Goal: Complete application form

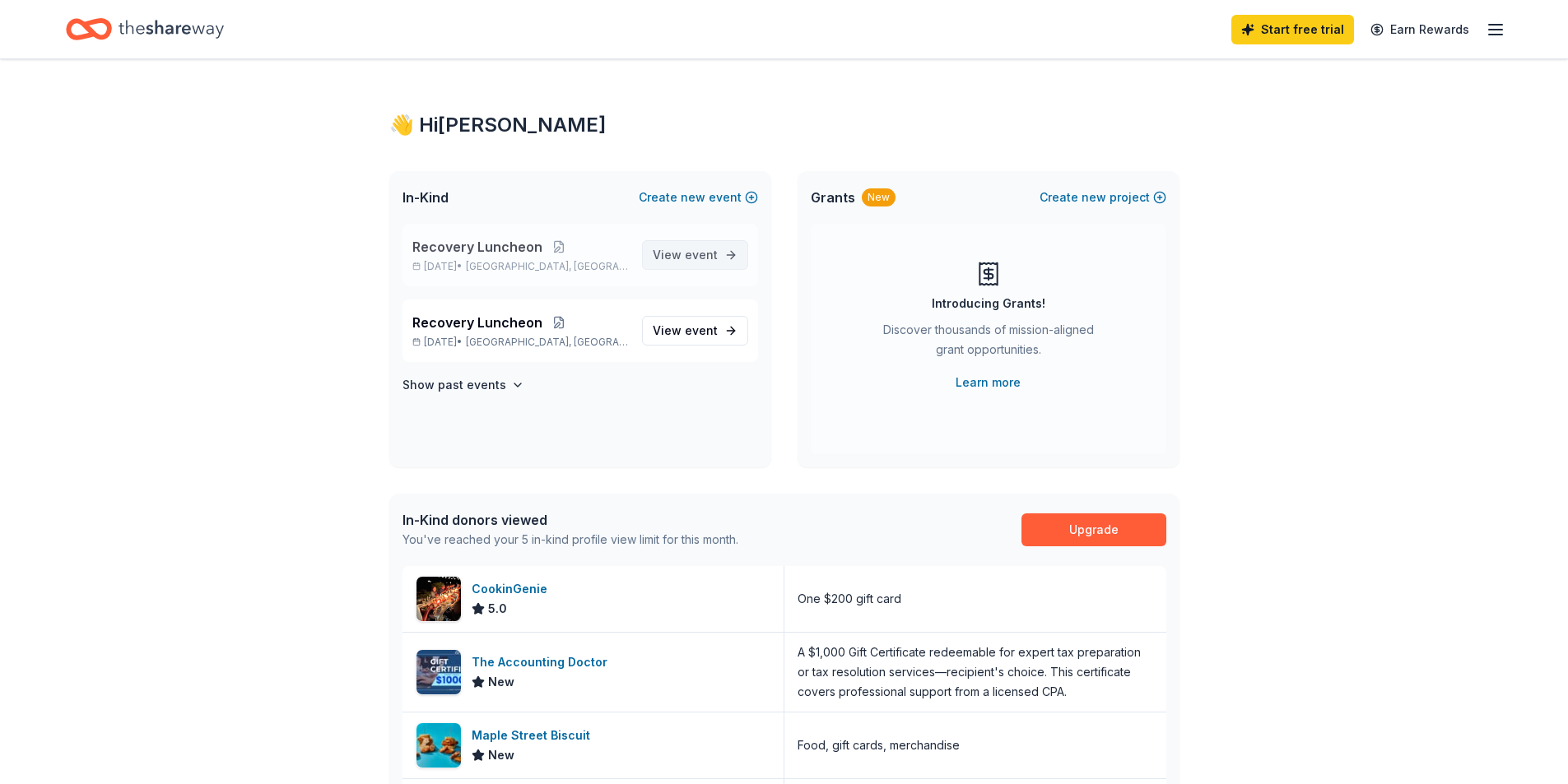
click at [705, 265] on link "View event" at bounding box center [695, 255] width 106 height 29
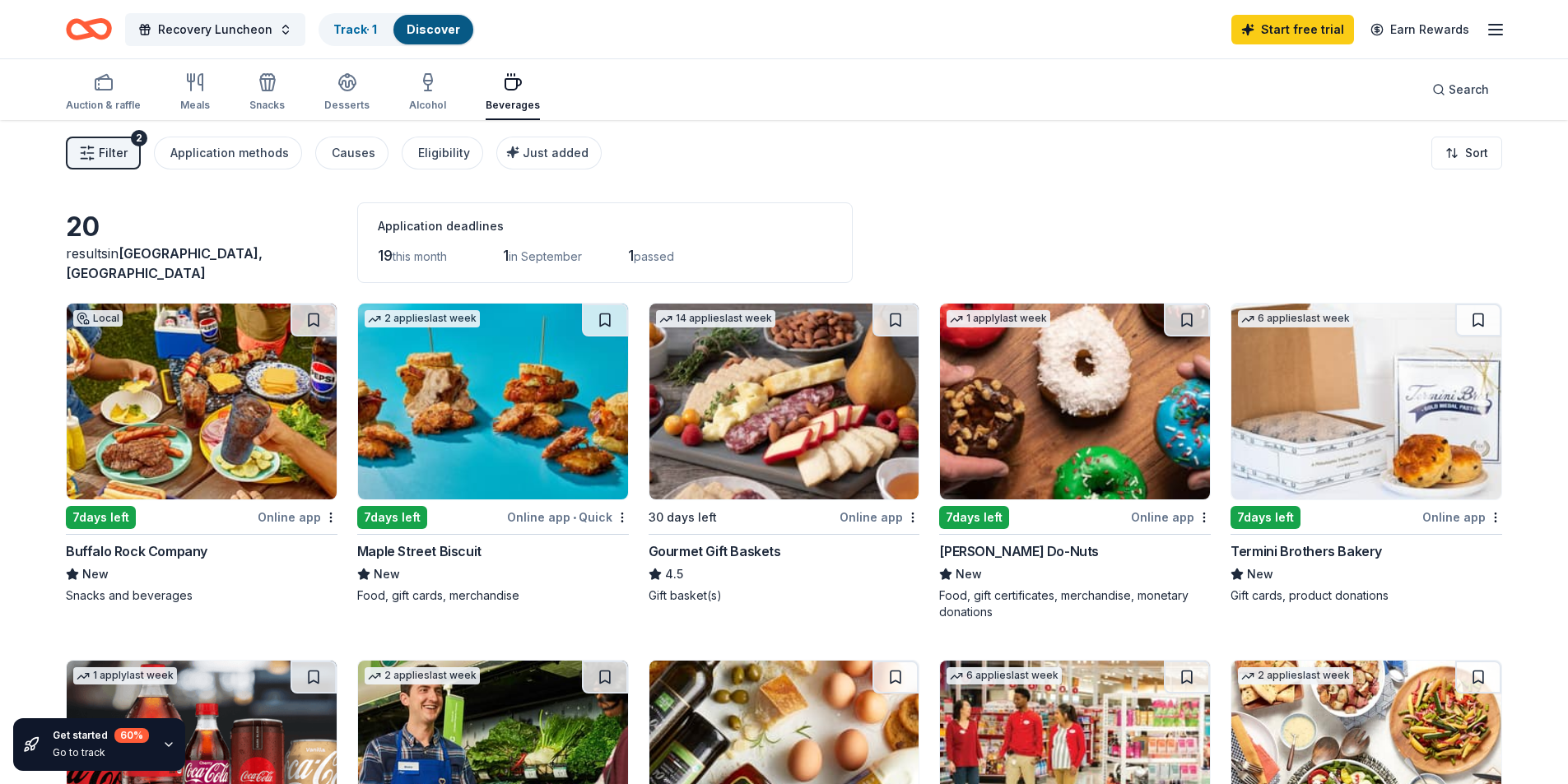
click at [477, 411] on img at bounding box center [493, 402] width 270 height 196
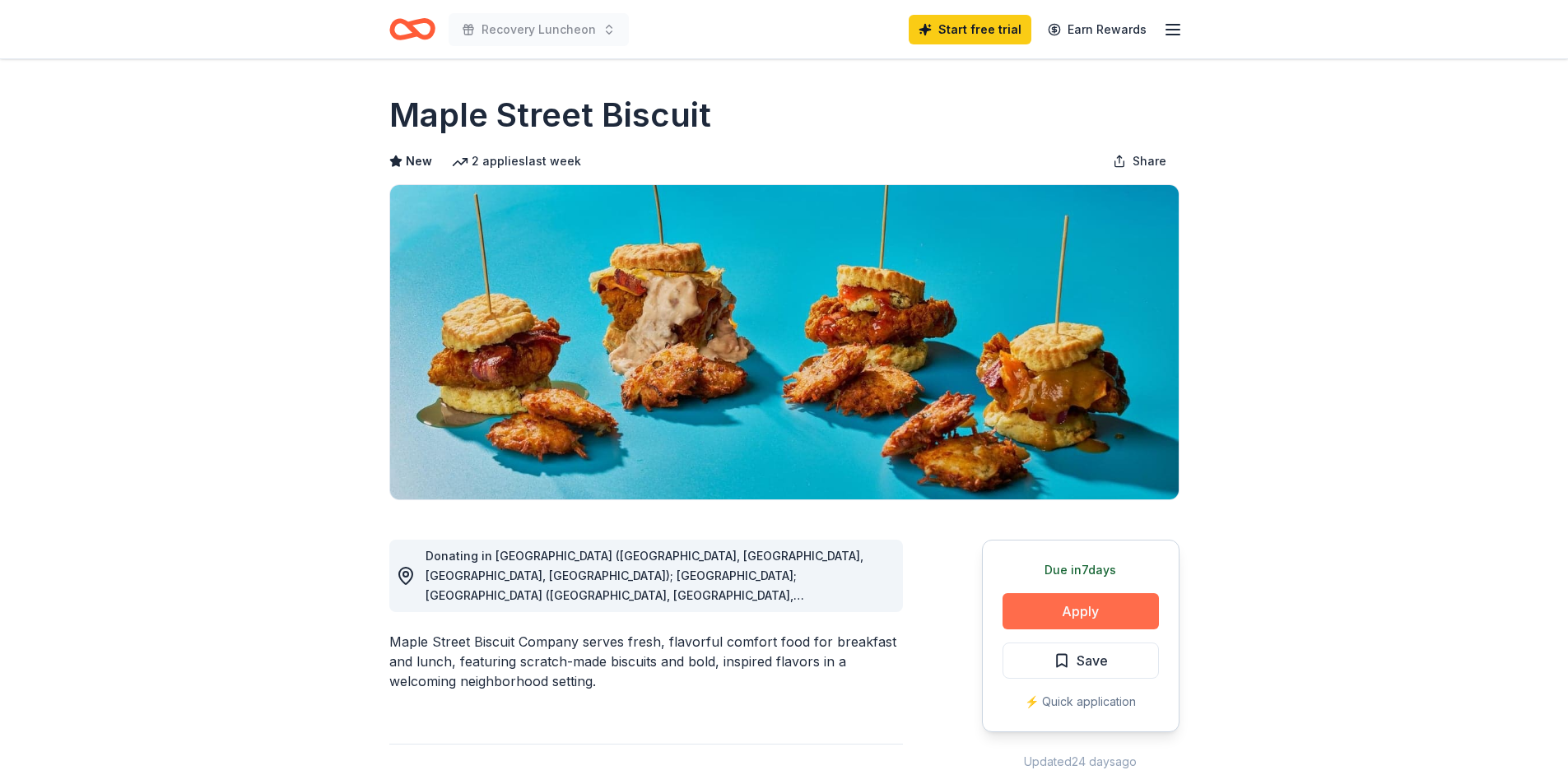
click at [1045, 603] on button "Apply" at bounding box center [1080, 611] width 156 height 36
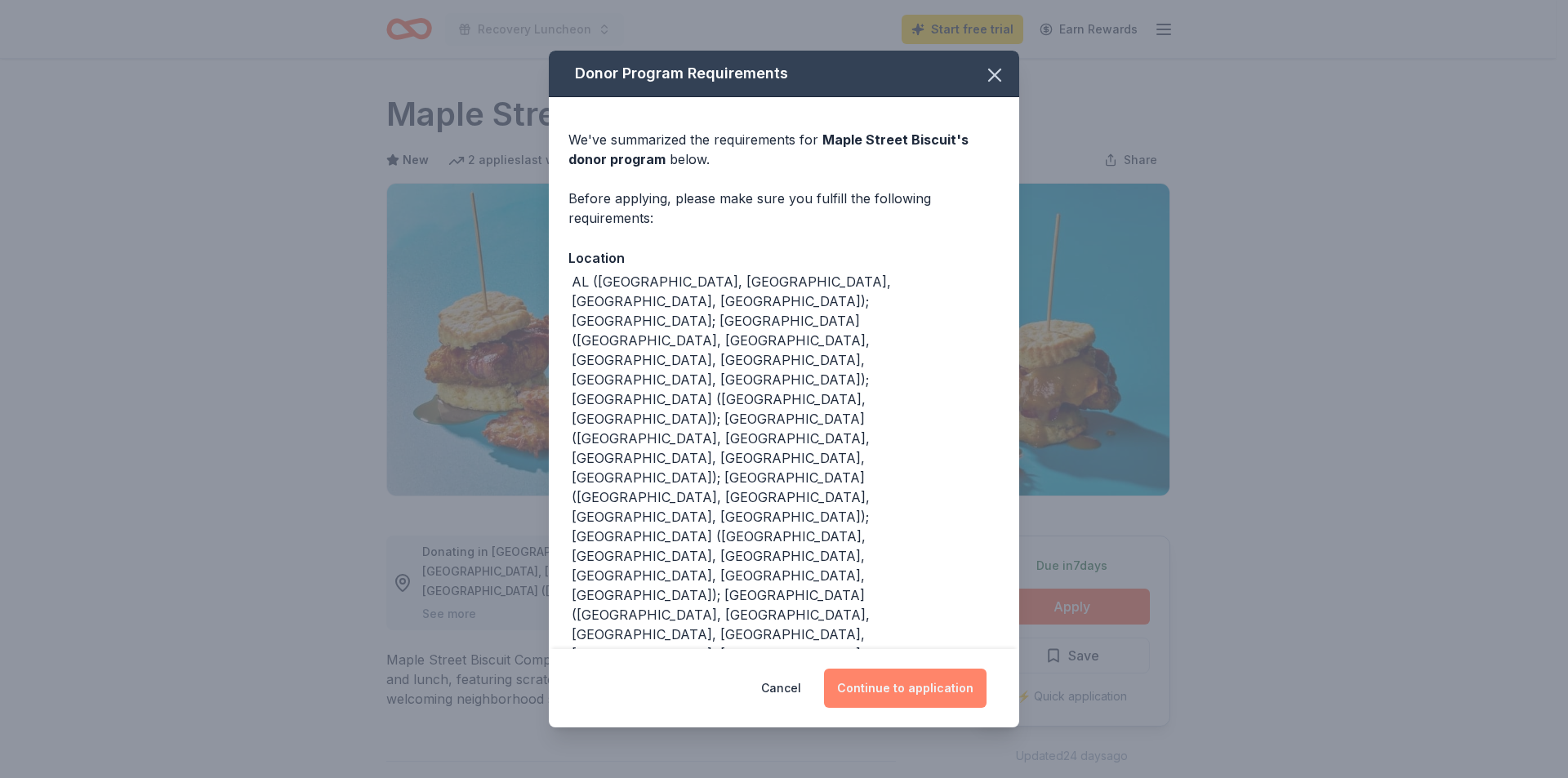
click at [909, 669] on button "Continue to application" at bounding box center [905, 688] width 163 height 40
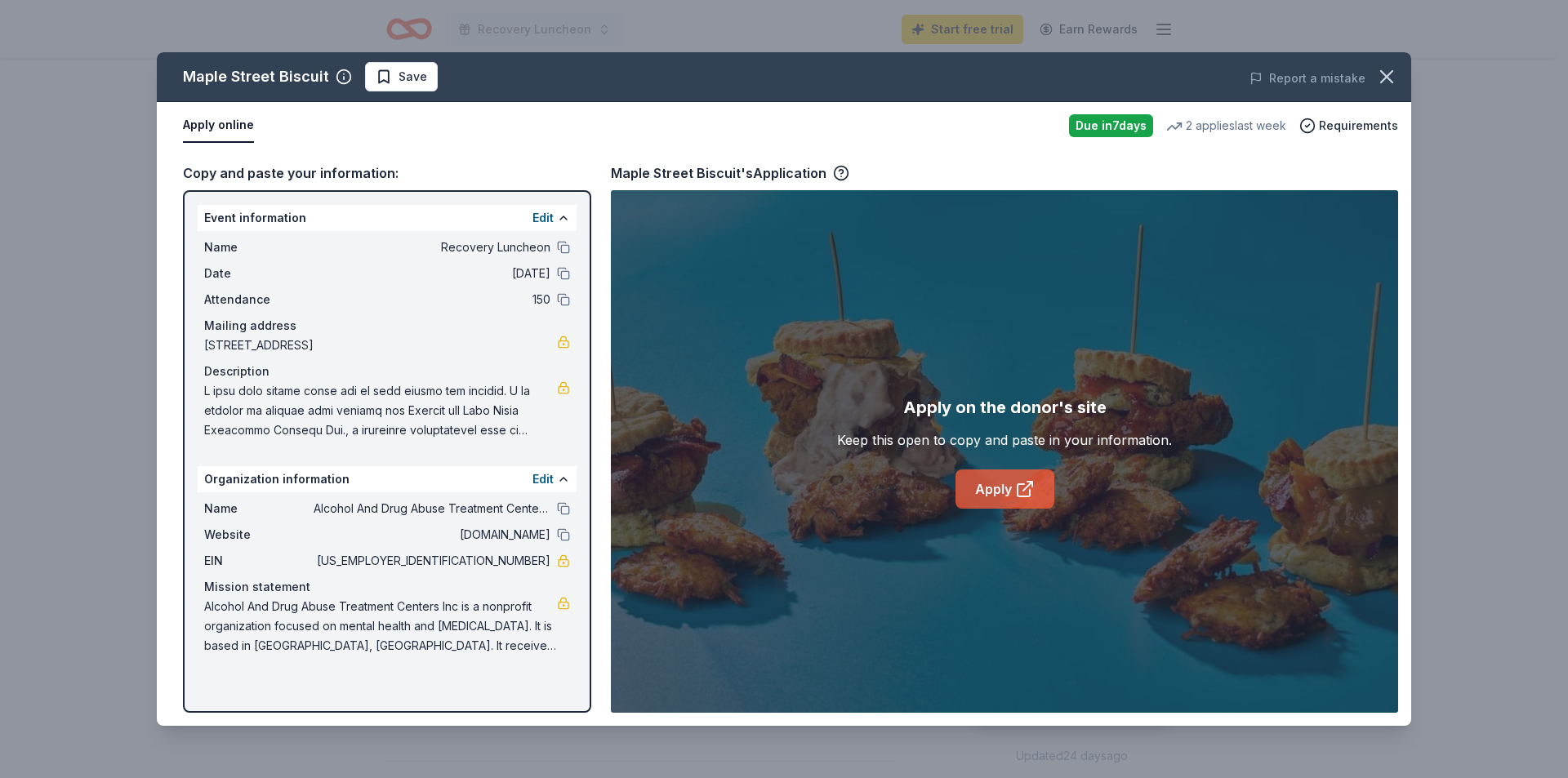
click at [987, 497] on link "Apply" at bounding box center [1005, 489] width 99 height 40
click at [1390, 77] on icon "button" at bounding box center [1386, 77] width 23 height 23
